Goal: Task Accomplishment & Management: Manage account settings

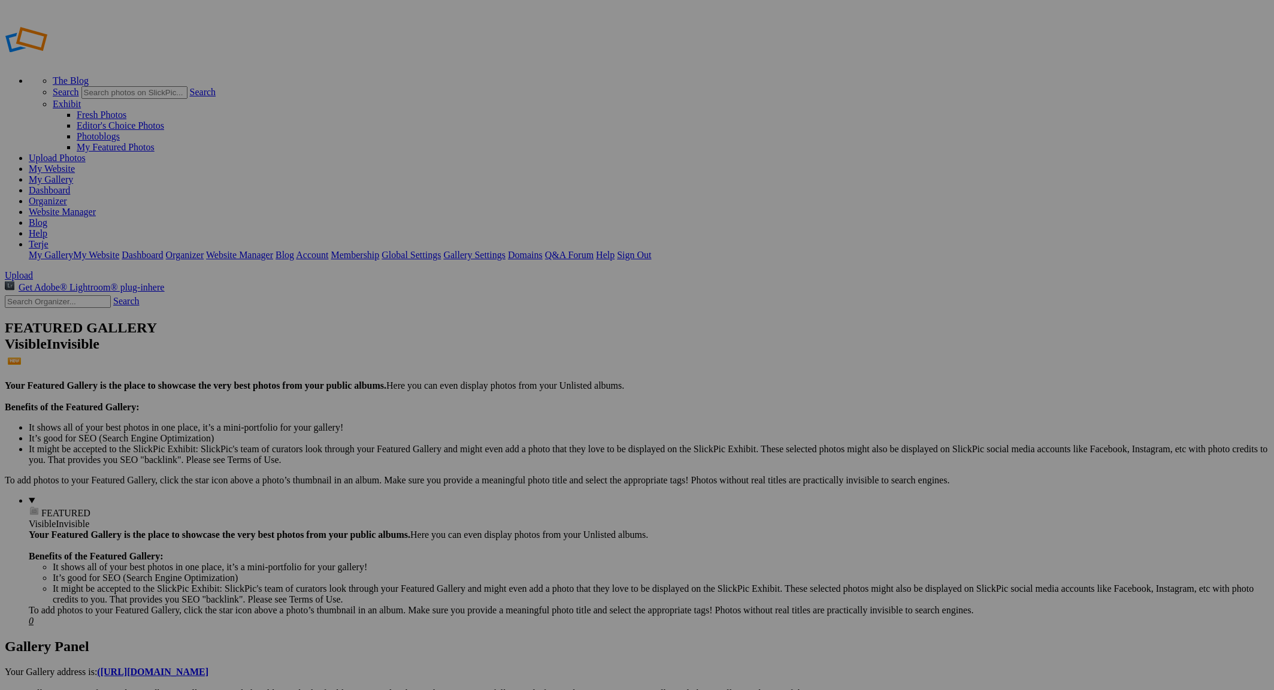
type input "Fjellandsbyen Vertical"
click at [530, 405] on span "Create" at bounding box center [517, 410] width 25 height 10
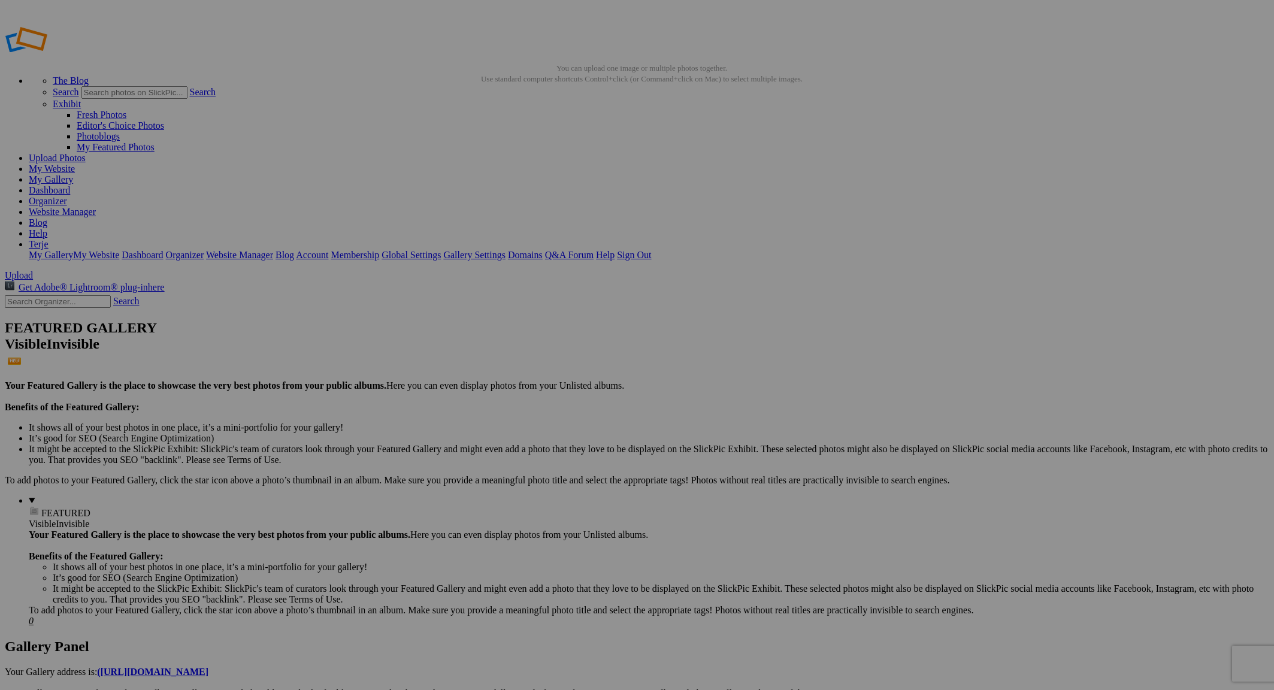
click at [329, 191] on img at bounding box center [334, 179] width 60 height 90
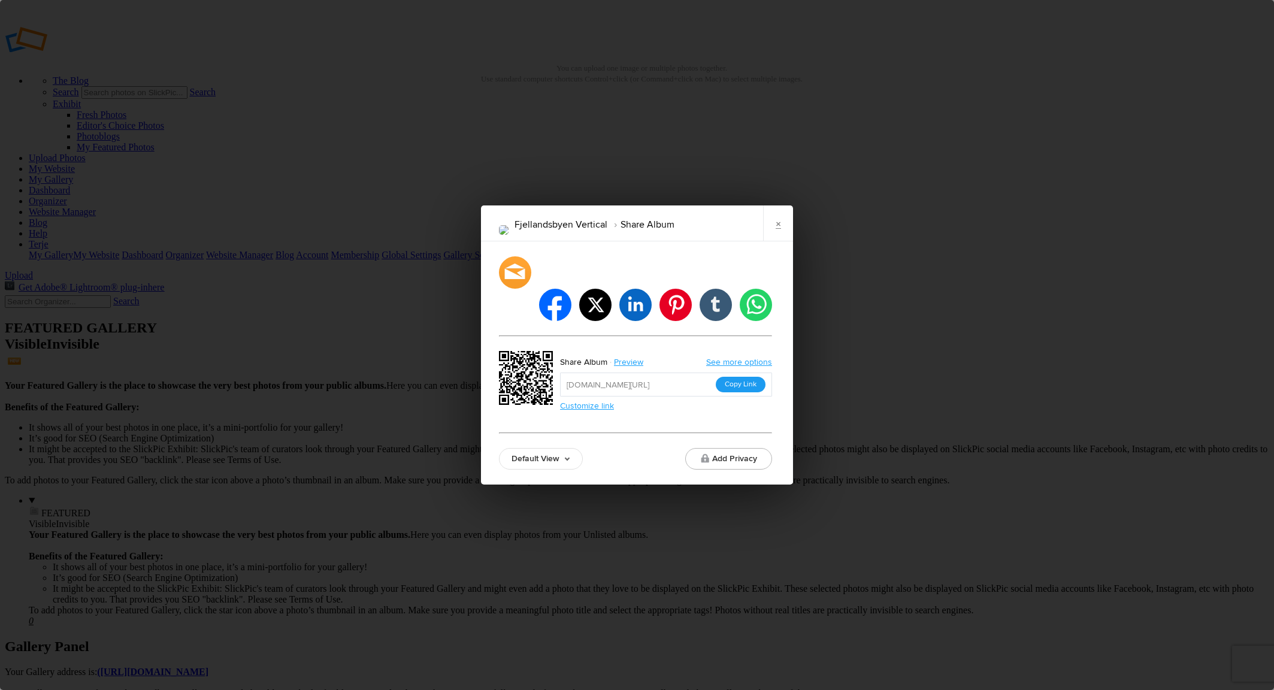
click at [747, 377] on button "Copy Link" at bounding box center [741, 385] width 50 height 16
click at [781, 237] on link "×" at bounding box center [778, 224] width 30 height 36
